Goal: Browse casually: Explore the website without a specific task or goal

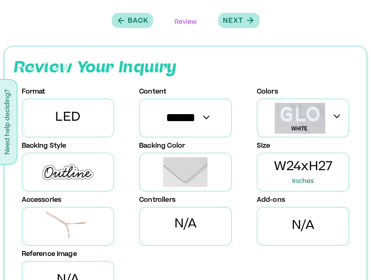
scroll to position [210, 0]
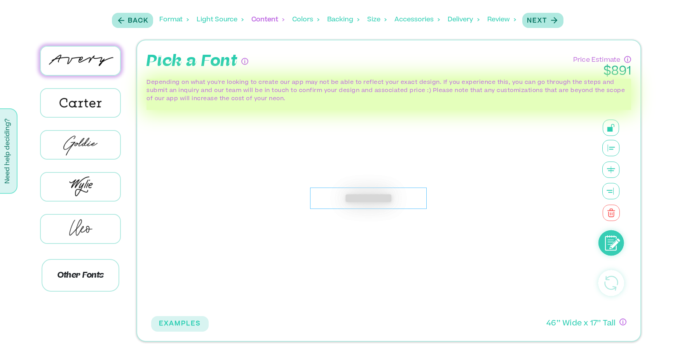
click at [418, 199] on div "*********" at bounding box center [368, 198] width 117 height 21
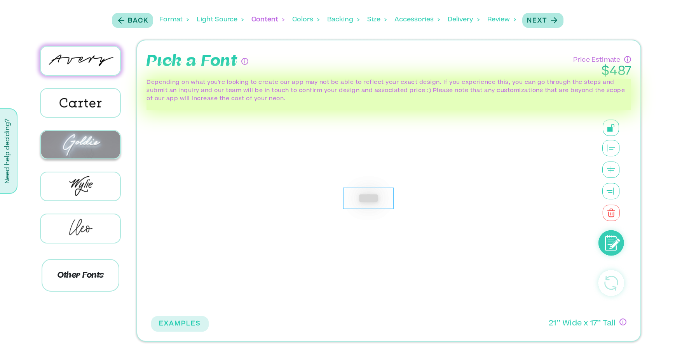
click at [107, 147] on img at bounding box center [81, 145] width 80 height 28
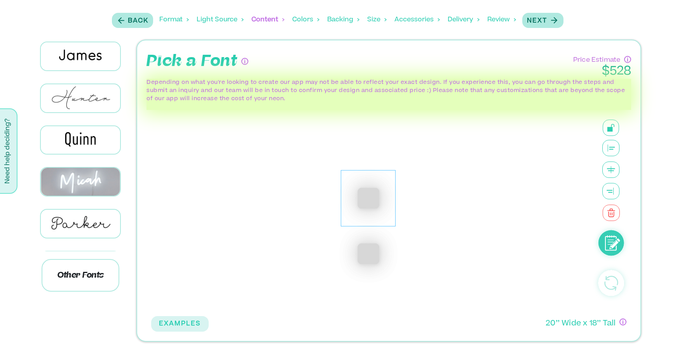
scroll to position [446, 0]
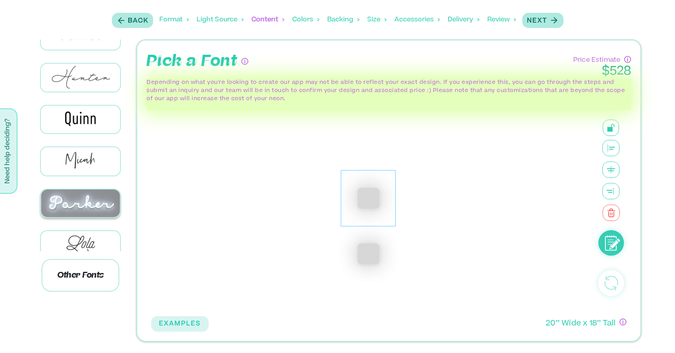
click at [86, 192] on img at bounding box center [81, 204] width 80 height 28
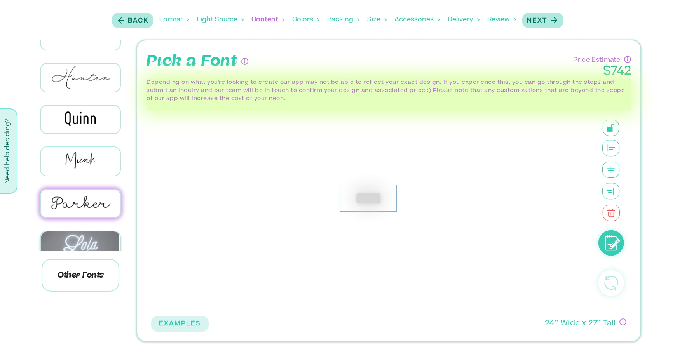
click at [86, 232] on img at bounding box center [81, 246] width 80 height 28
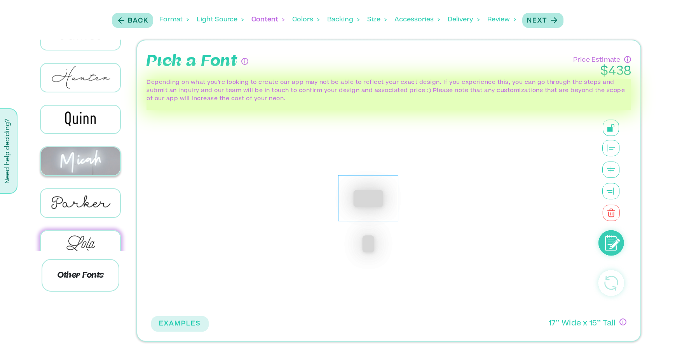
click at [84, 157] on img at bounding box center [81, 161] width 80 height 28
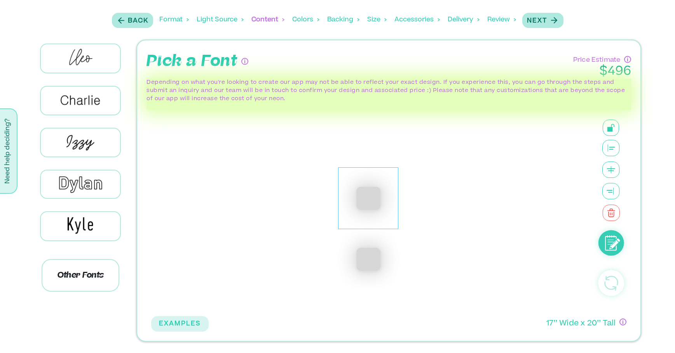
scroll to position [103, 0]
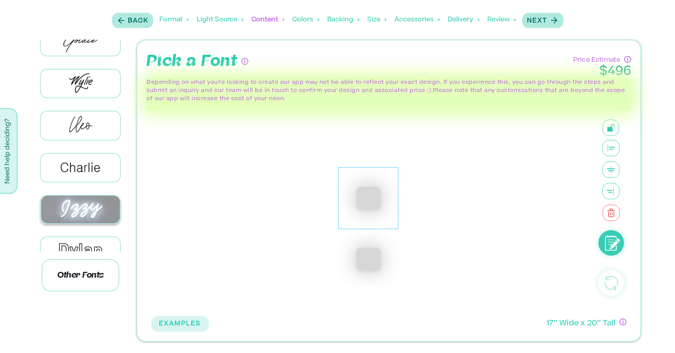
click at [82, 204] on img at bounding box center [81, 210] width 80 height 28
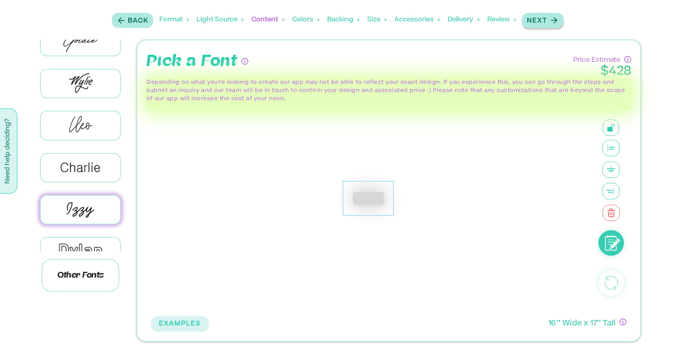
click at [550, 17] on icon "button" at bounding box center [554, 21] width 10 height 10
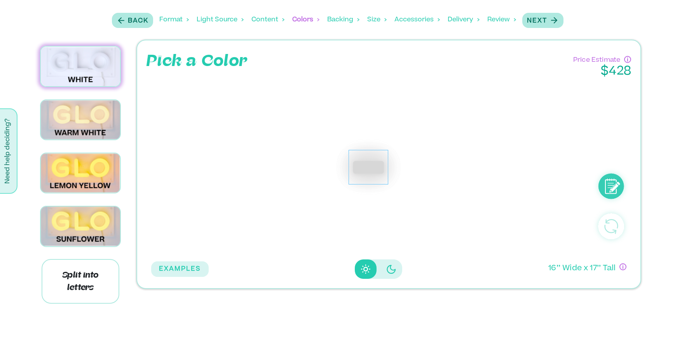
click at [81, 75] on img at bounding box center [81, 67] width 80 height 40
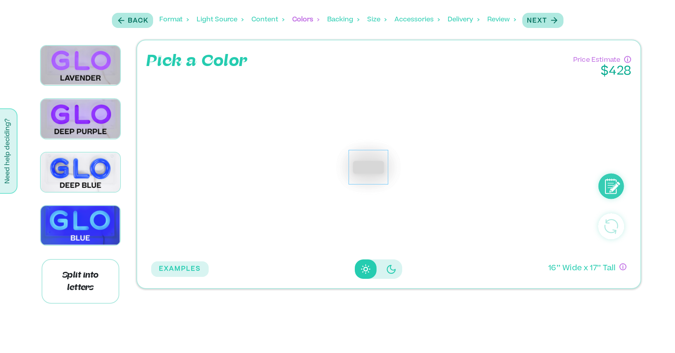
scroll to position [800, 0]
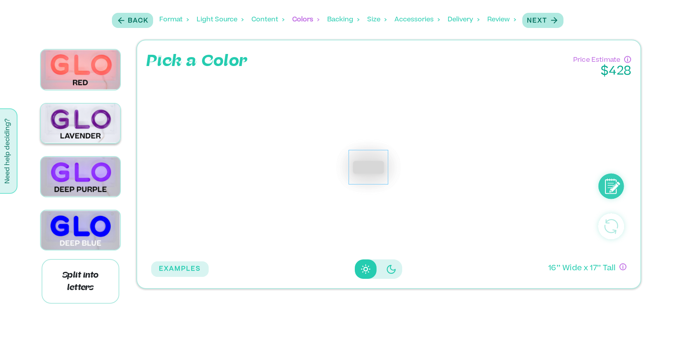
click at [80, 104] on img at bounding box center [81, 124] width 80 height 40
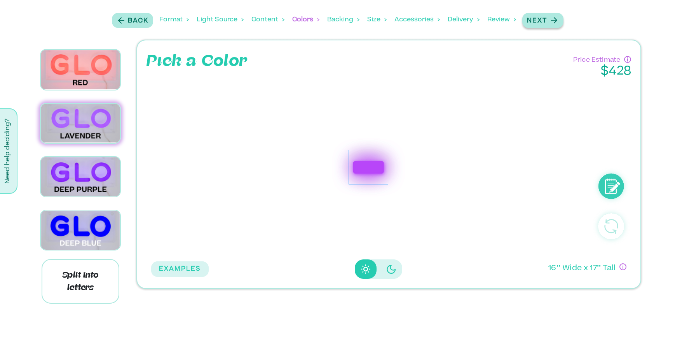
click at [548, 18] on div "Next" at bounding box center [543, 20] width 32 height 10
